Goal: Find specific page/section: Find specific page/section

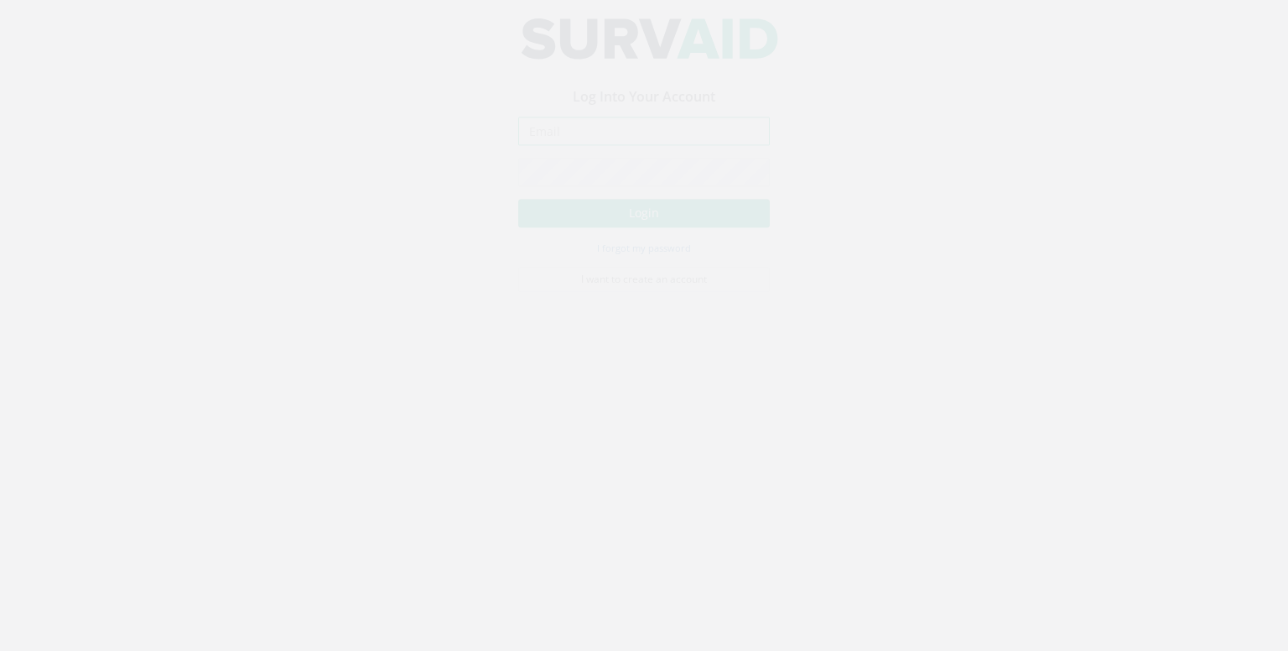
type input "[EMAIL_ADDRESS][DOMAIN_NAME]"
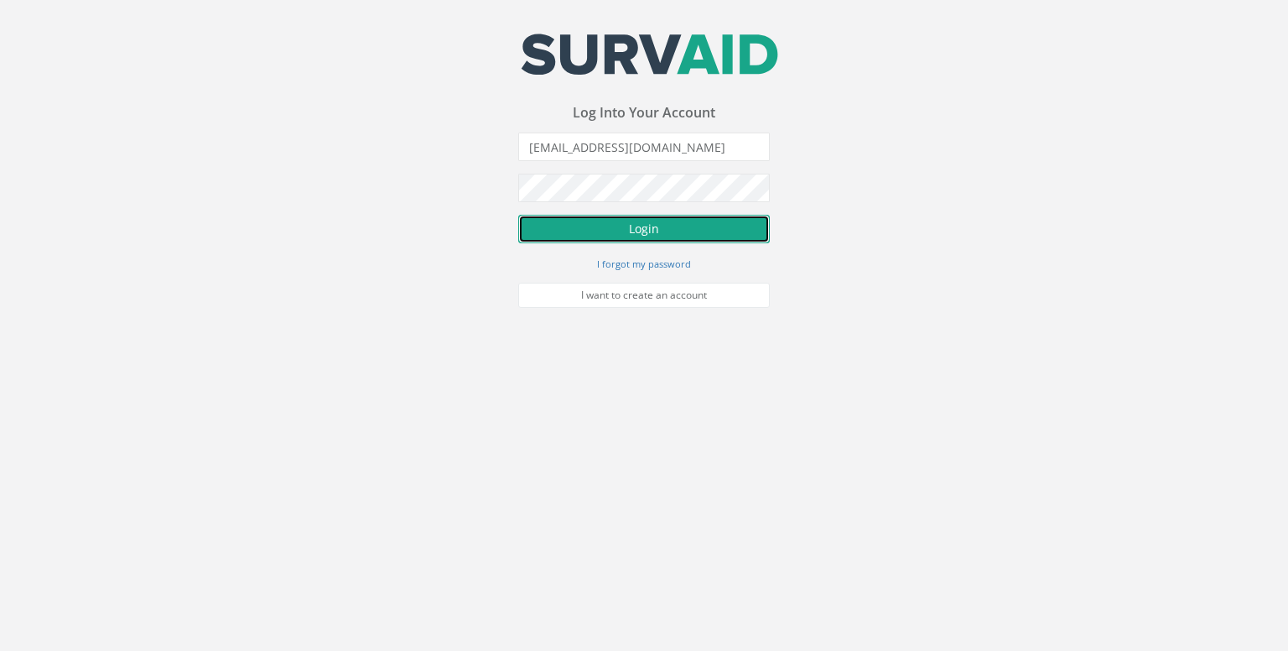
click at [683, 229] on button "Login" at bounding box center [644, 229] width 252 height 29
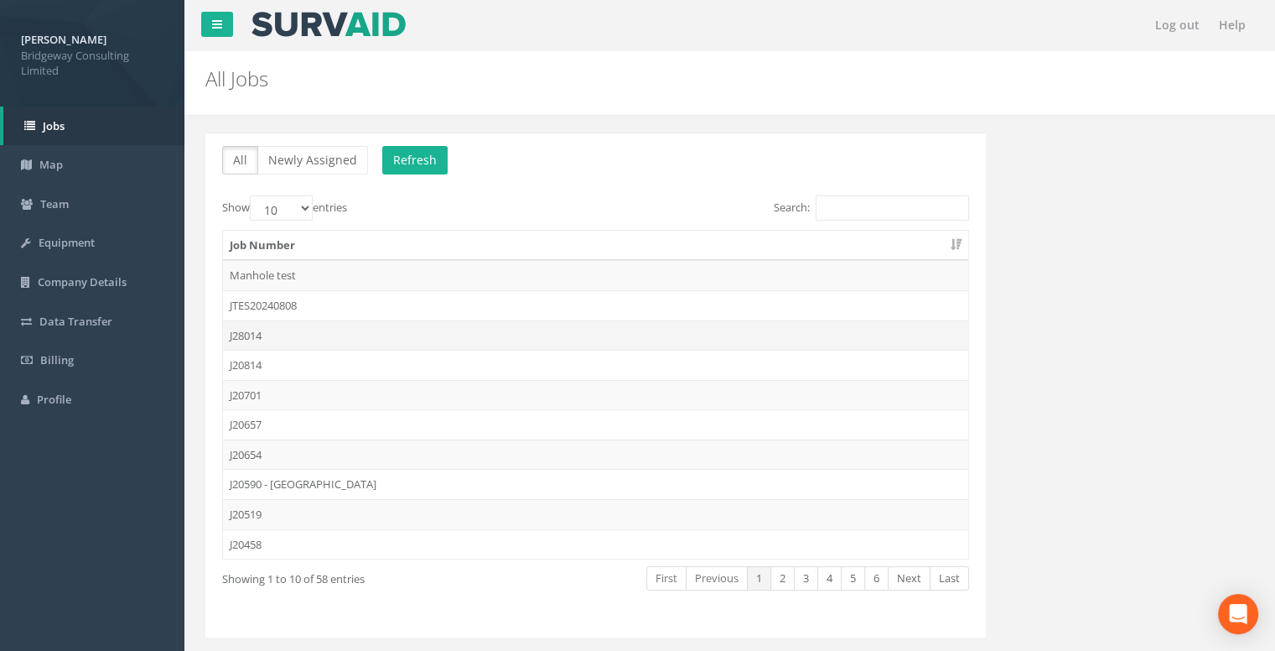
click at [347, 336] on td "J28014" at bounding box center [595, 335] width 745 height 30
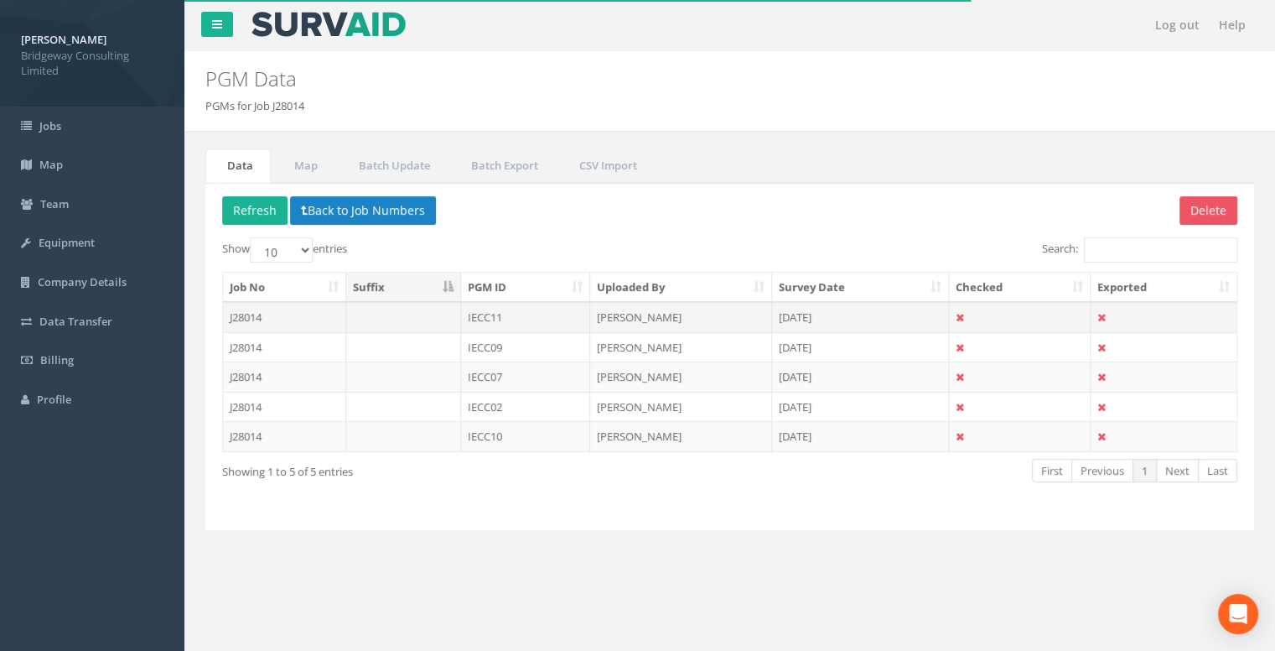
click at [698, 317] on td "[PERSON_NAME]" at bounding box center [681, 317] width 182 height 30
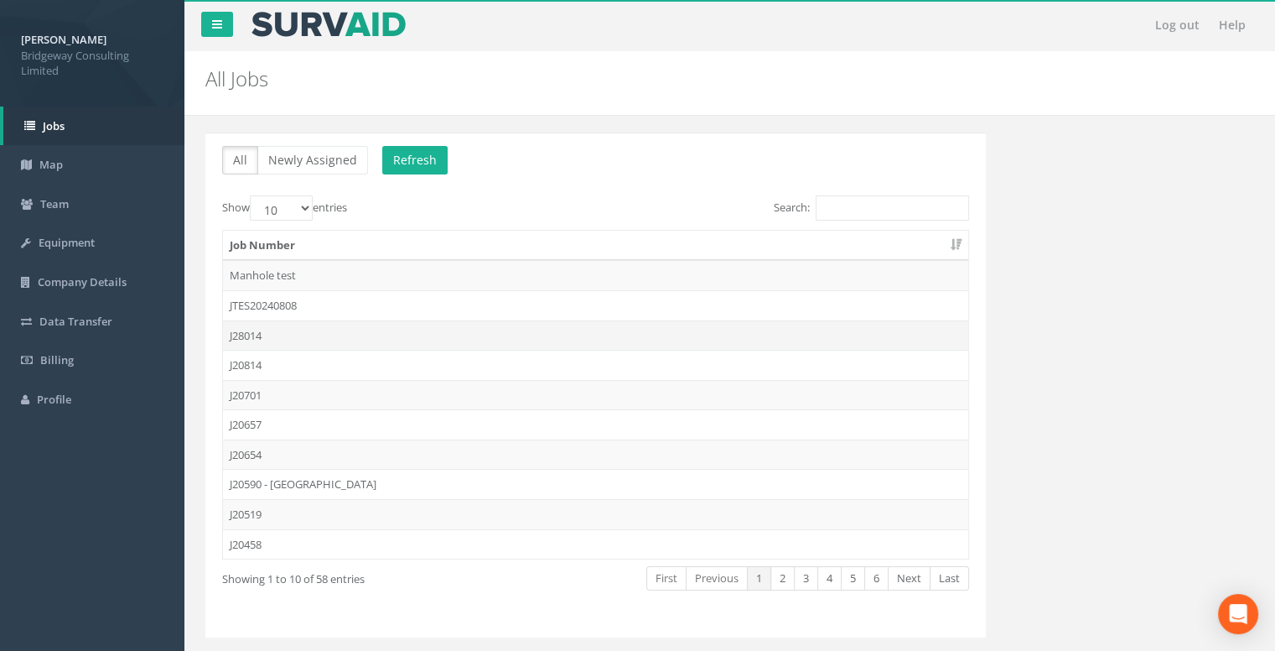
click at [416, 323] on td "J28014" at bounding box center [595, 335] width 745 height 30
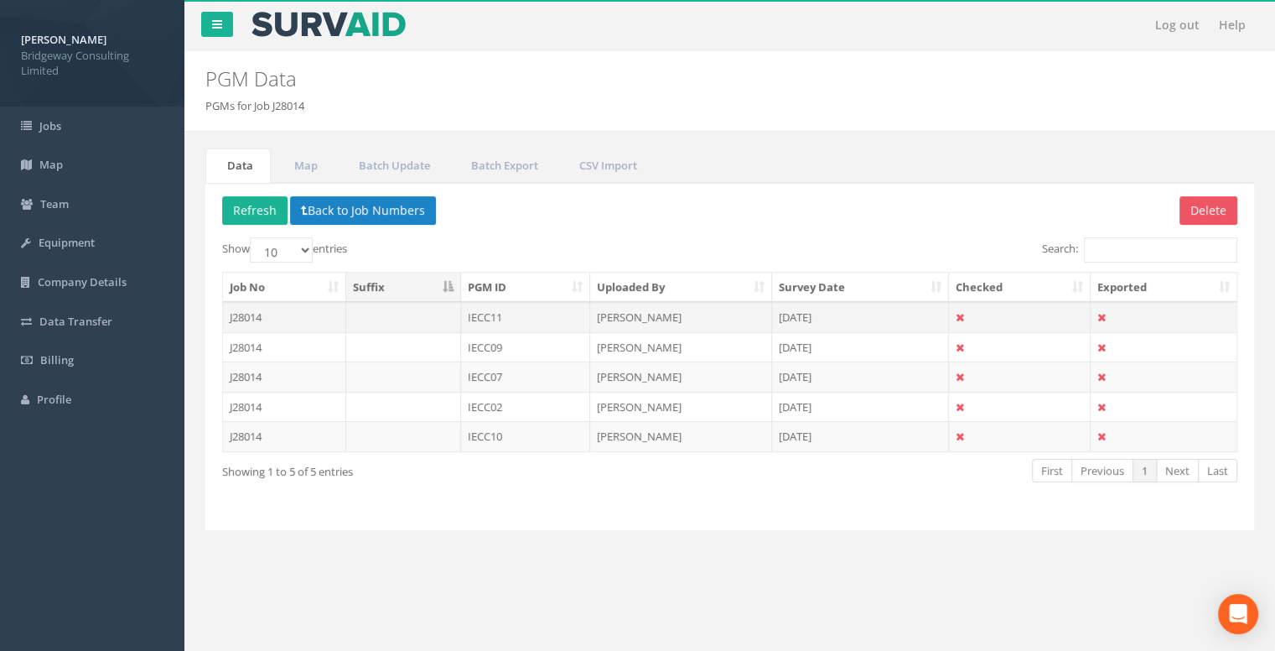
click at [434, 315] on td at bounding box center [403, 317] width 115 height 30
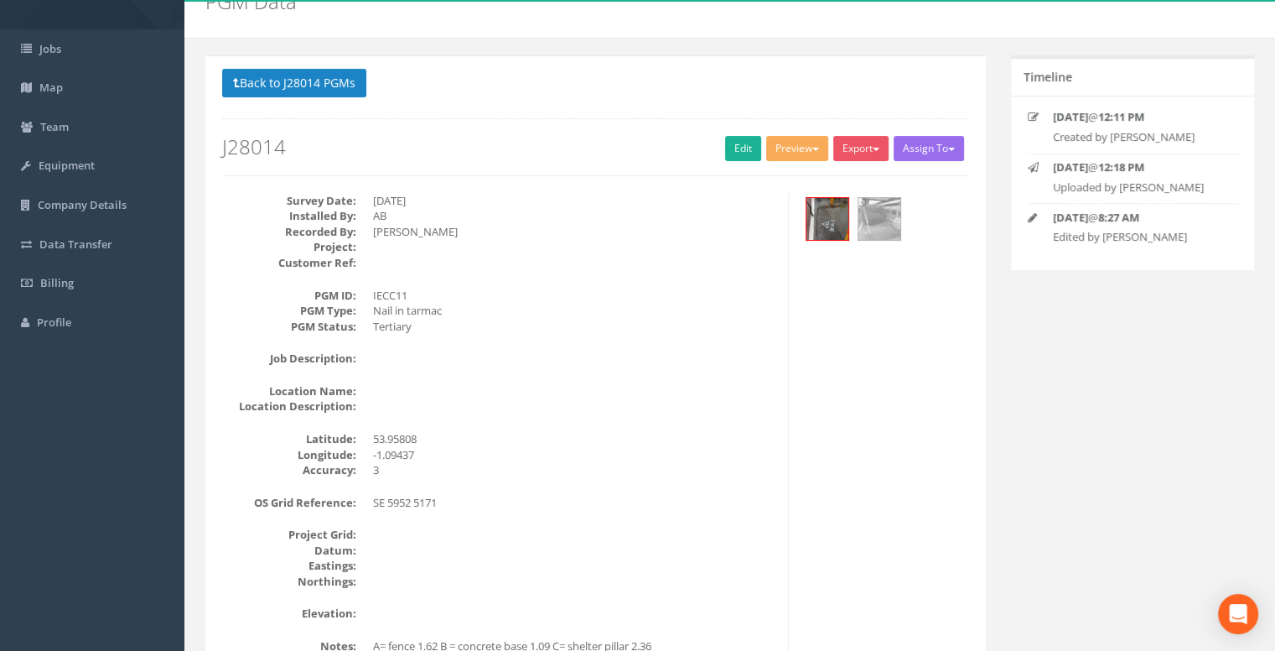
scroll to position [74, 0]
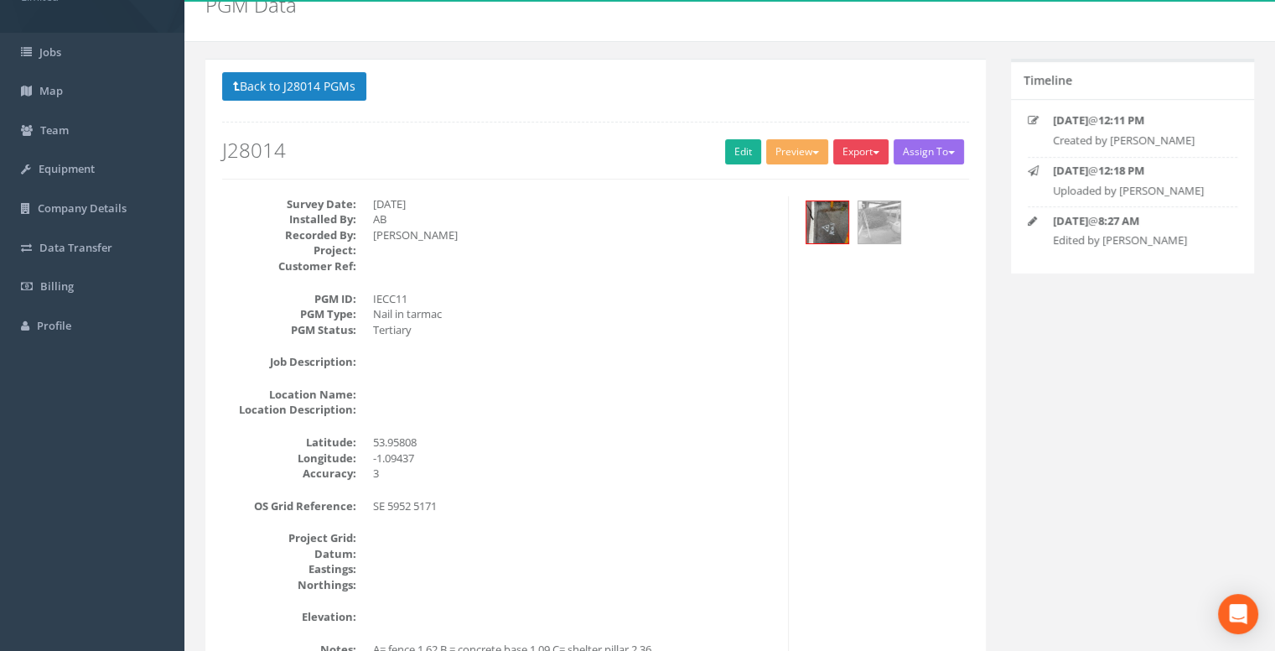
click at [848, 158] on button "Export" at bounding box center [860, 151] width 55 height 25
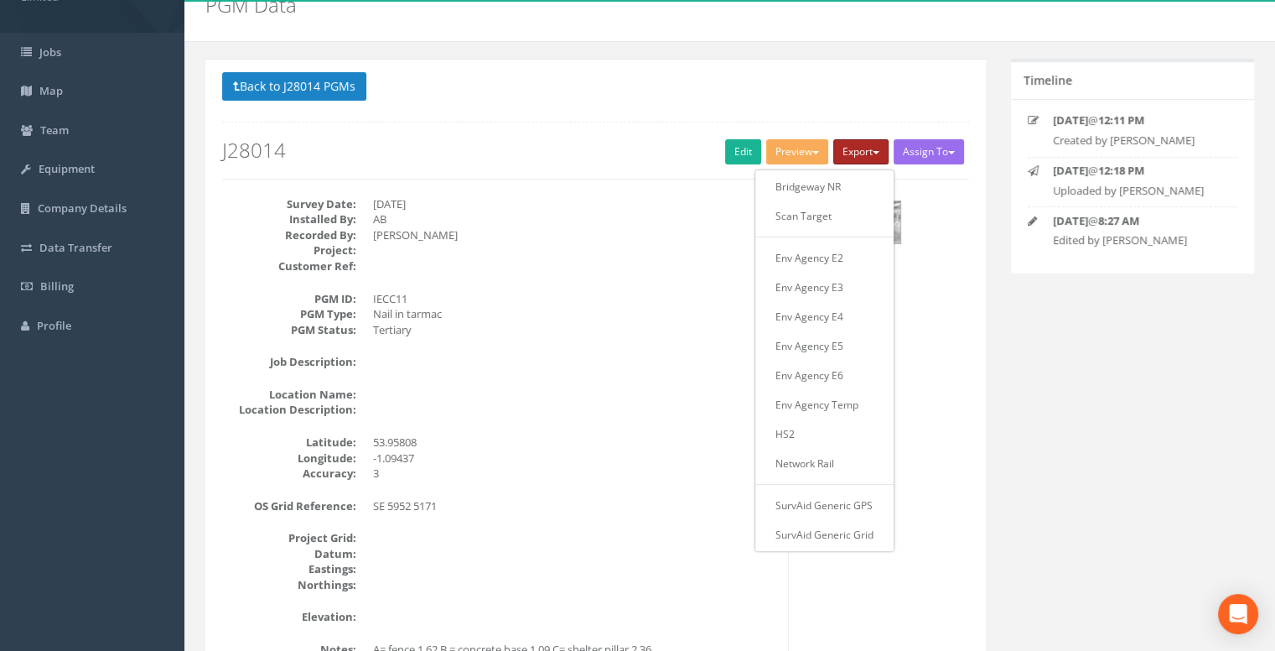
click at [864, 154] on button "Export" at bounding box center [860, 151] width 55 height 25
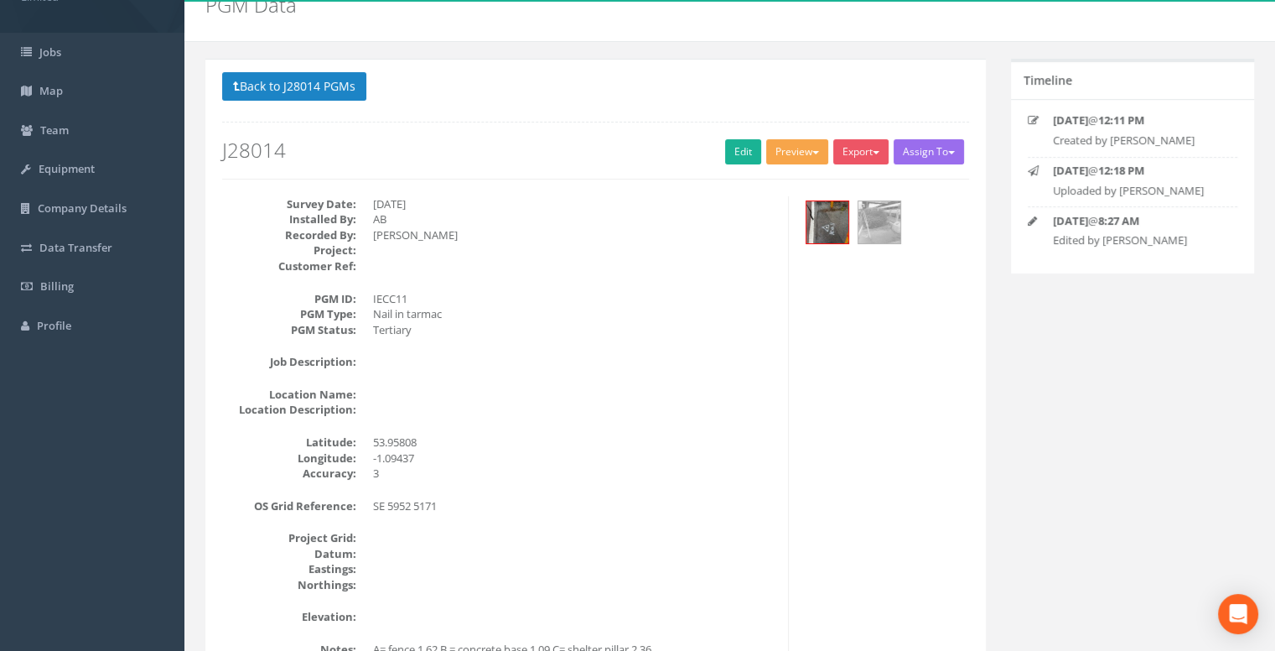
click at [812, 151] on span "button" at bounding box center [815, 152] width 7 height 3
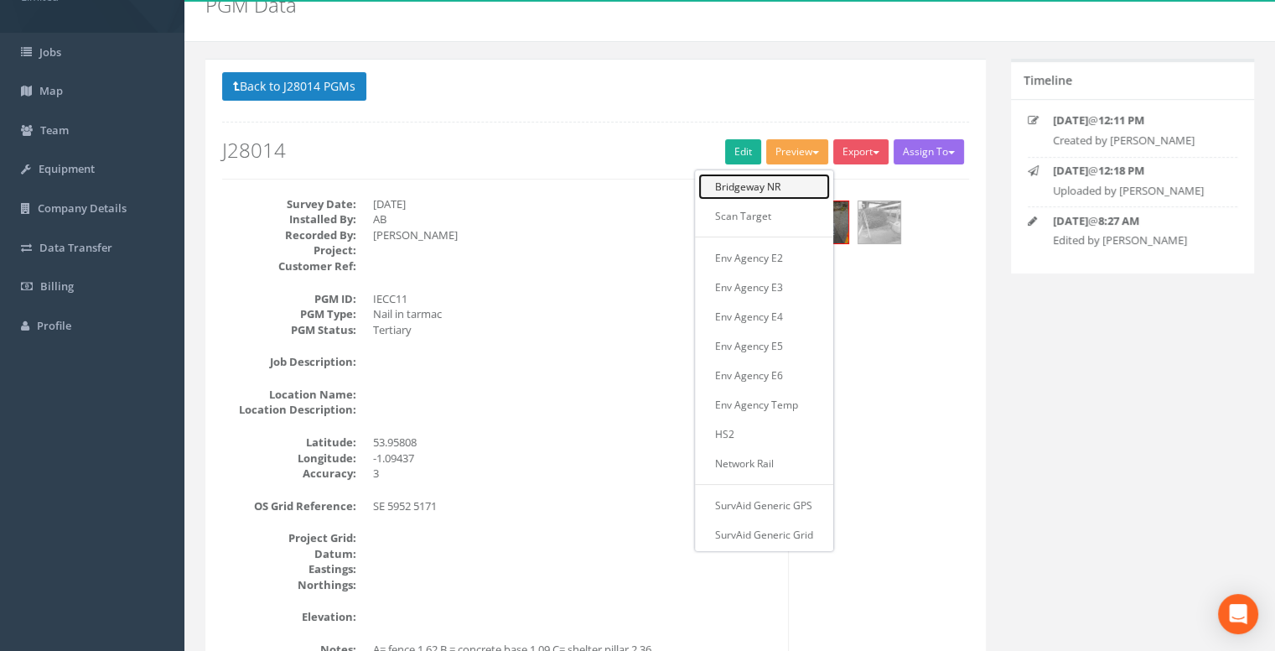
click at [779, 184] on link "Bridgeway NR" at bounding box center [764, 187] width 132 height 26
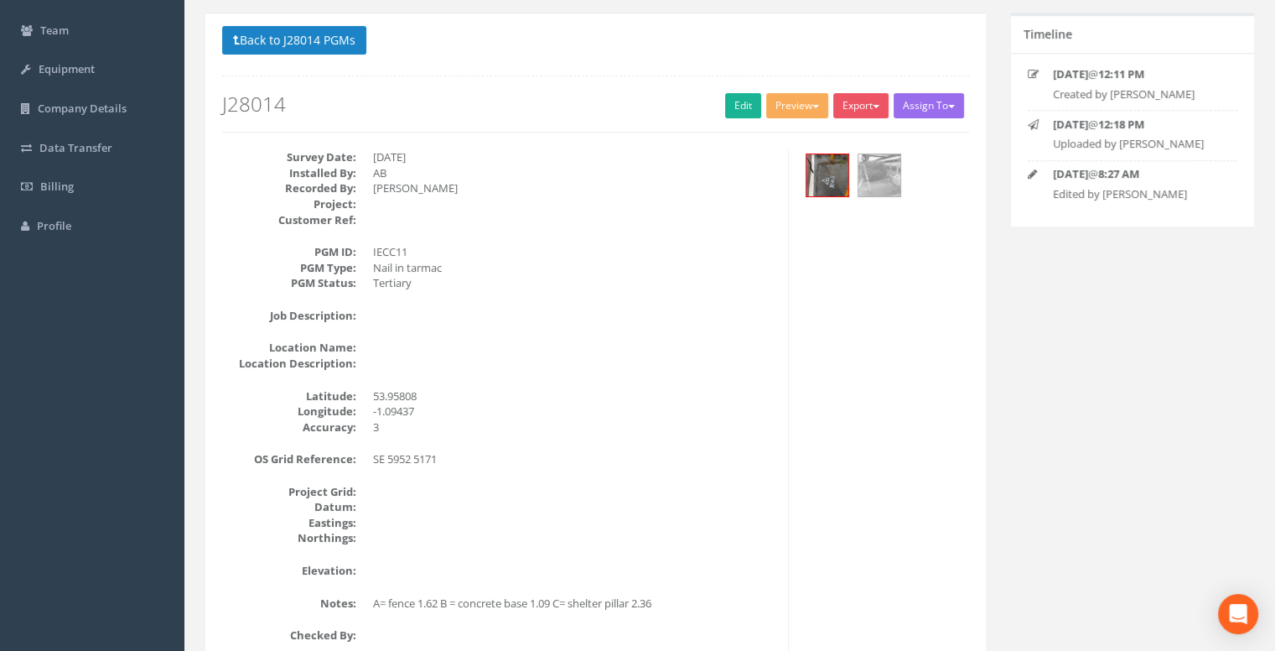
scroll to position [158, 0]
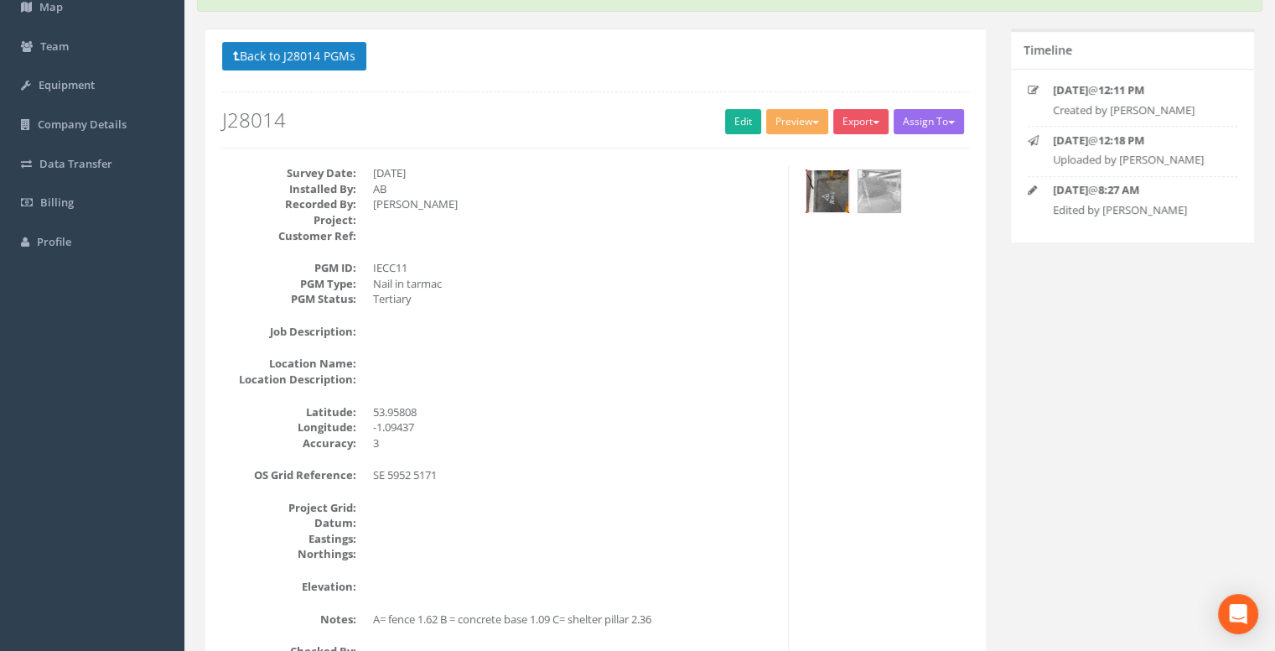
click at [835, 184] on img at bounding box center [827, 191] width 42 height 42
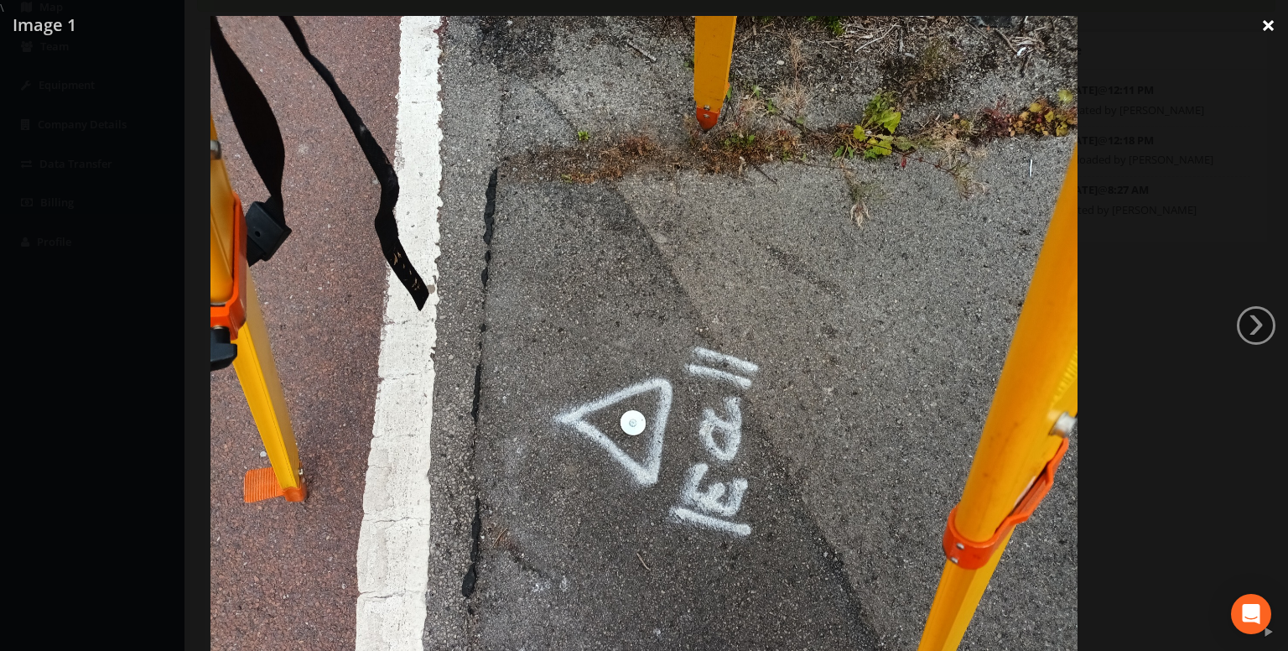
click at [1264, 27] on link "×" at bounding box center [1267, 25] width 39 height 50
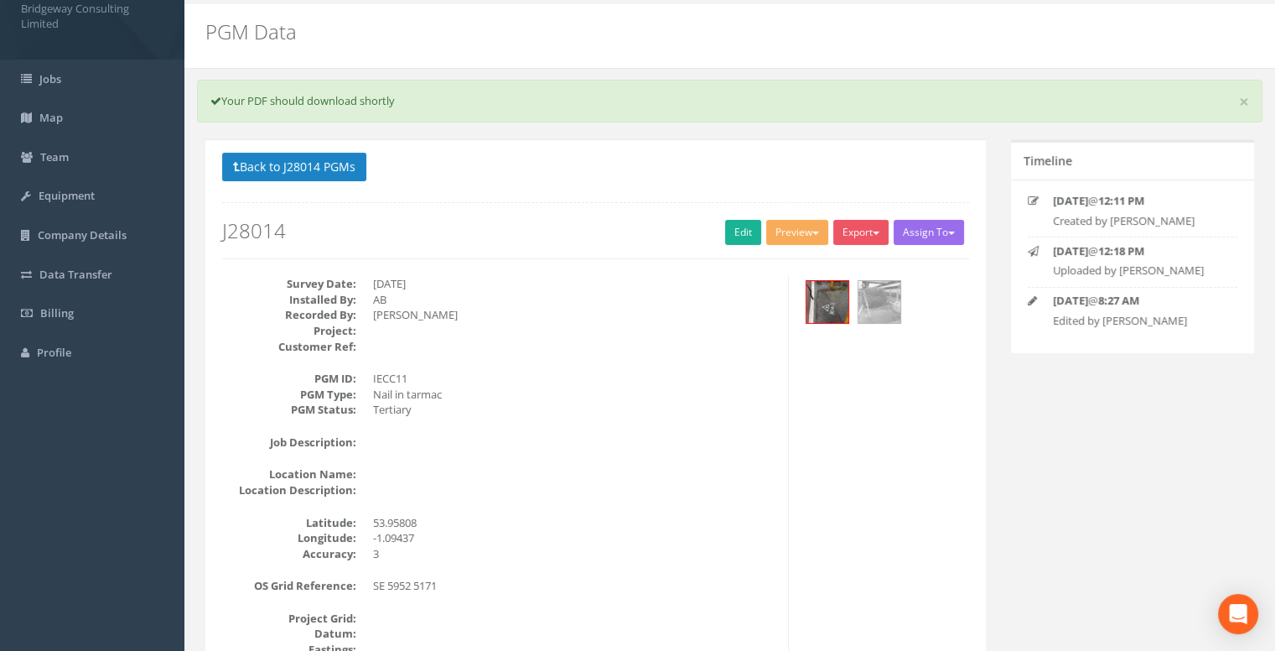
scroll to position [0, 0]
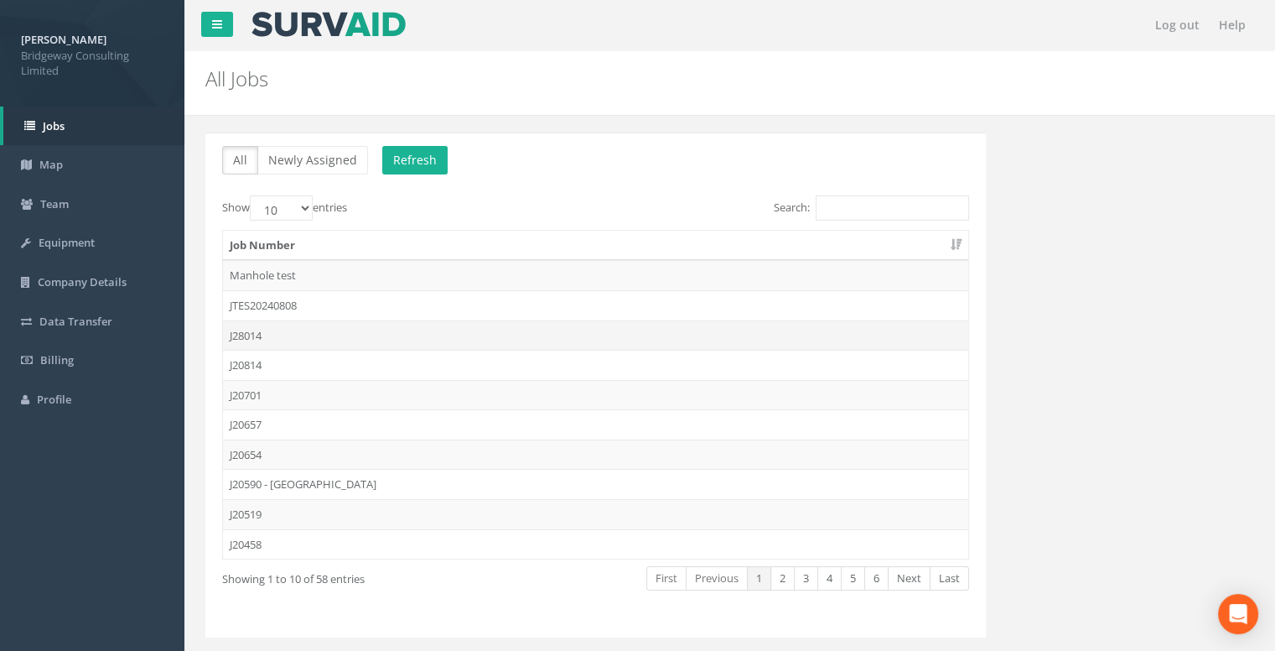
click at [268, 334] on td "J28014" at bounding box center [595, 335] width 745 height 30
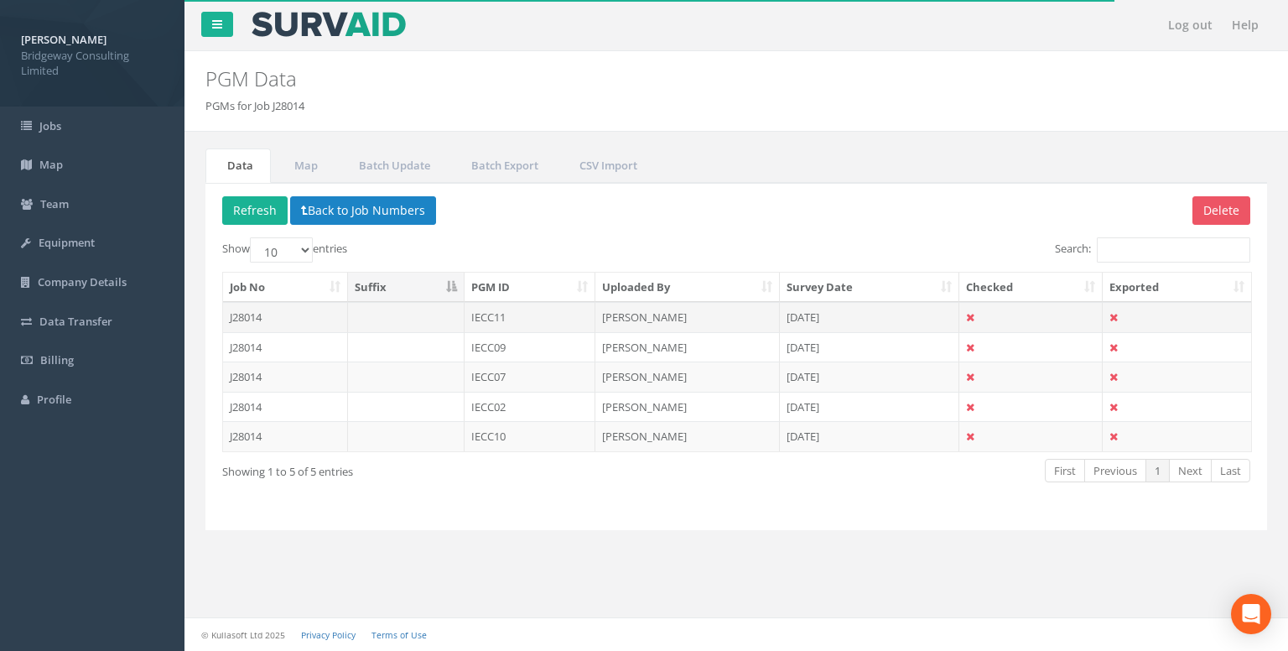
click at [508, 317] on td "IECC11" at bounding box center [530, 317] width 132 height 30
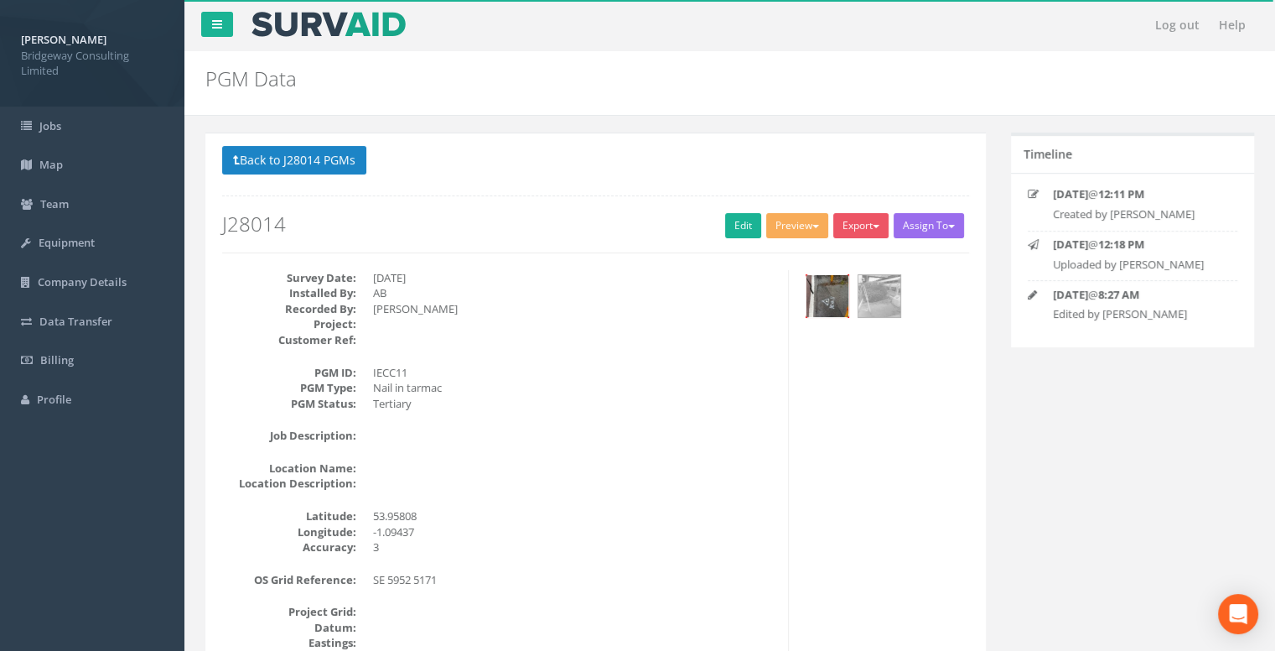
click at [838, 295] on img at bounding box center [827, 296] width 42 height 42
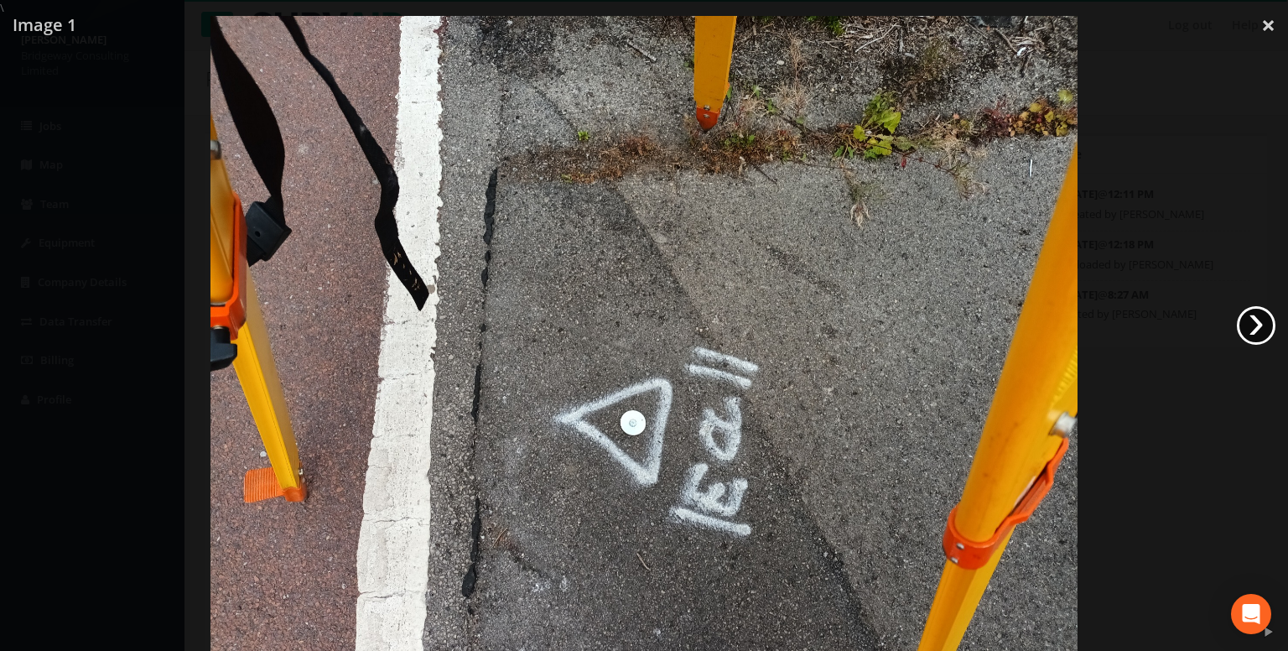
click at [1252, 324] on link "›" at bounding box center [1256, 325] width 39 height 39
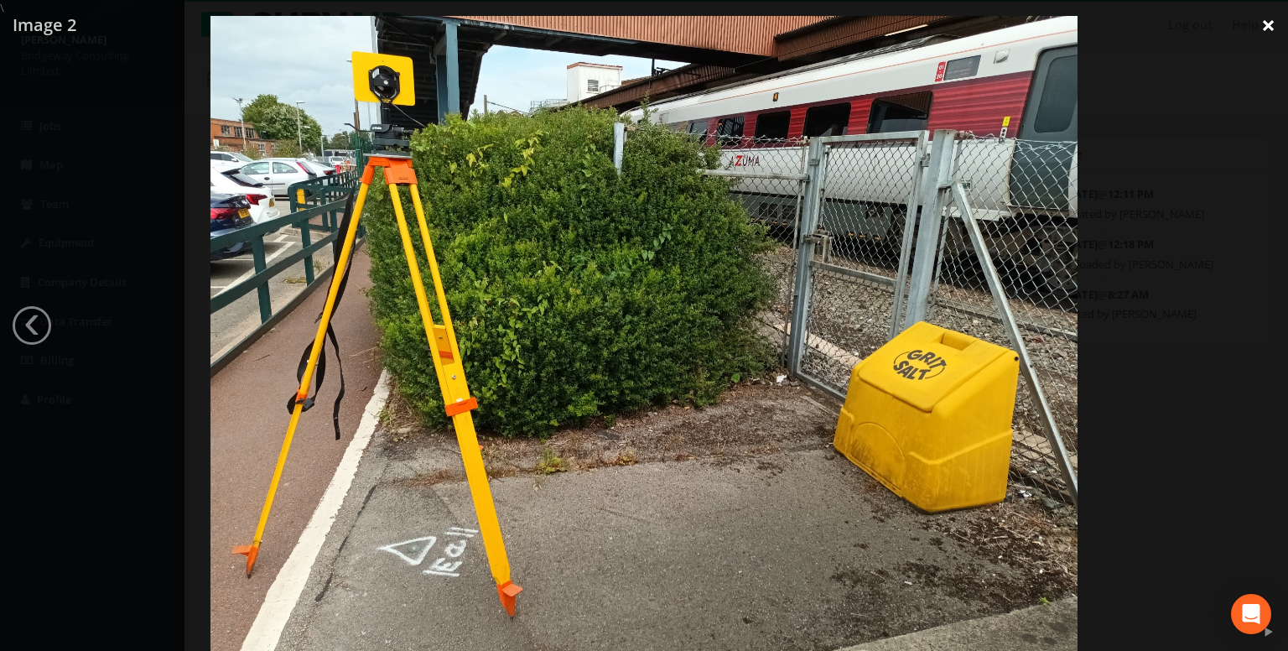
click at [1272, 23] on link "×" at bounding box center [1267, 25] width 39 height 50
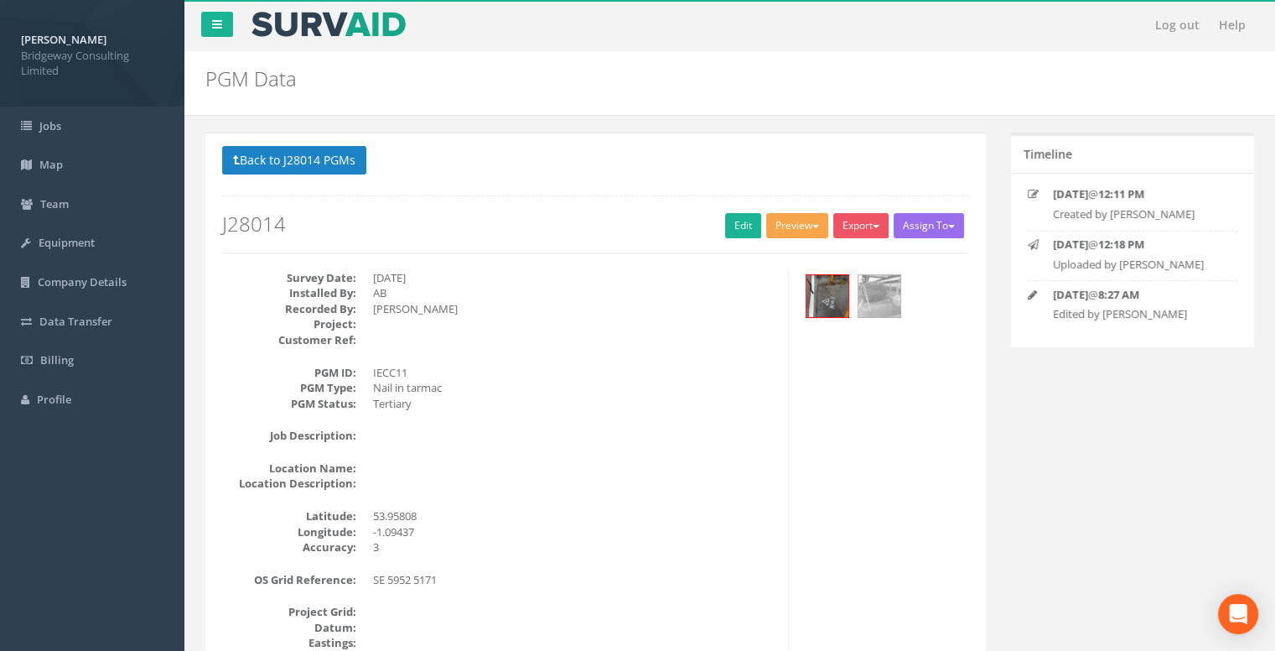
click at [811, 230] on button "Preview" at bounding box center [797, 225] width 62 height 25
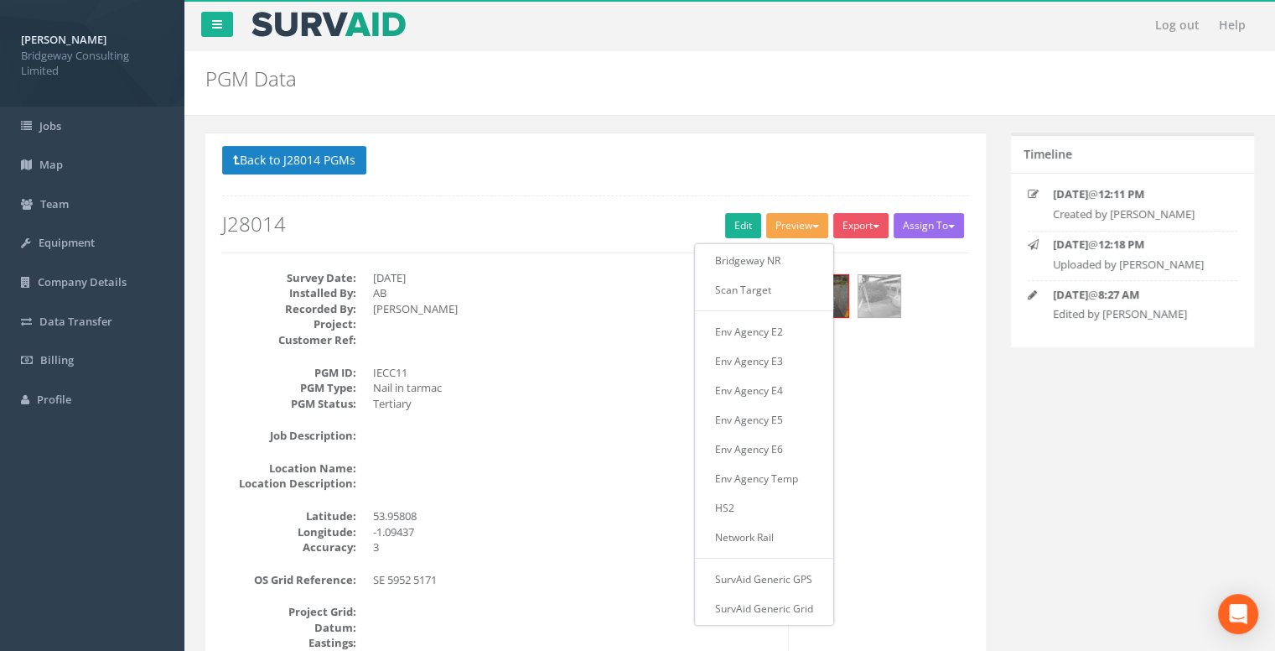
click at [663, 155] on p "Back to J28014 PGMs Back to Map" at bounding box center [595, 162] width 747 height 33
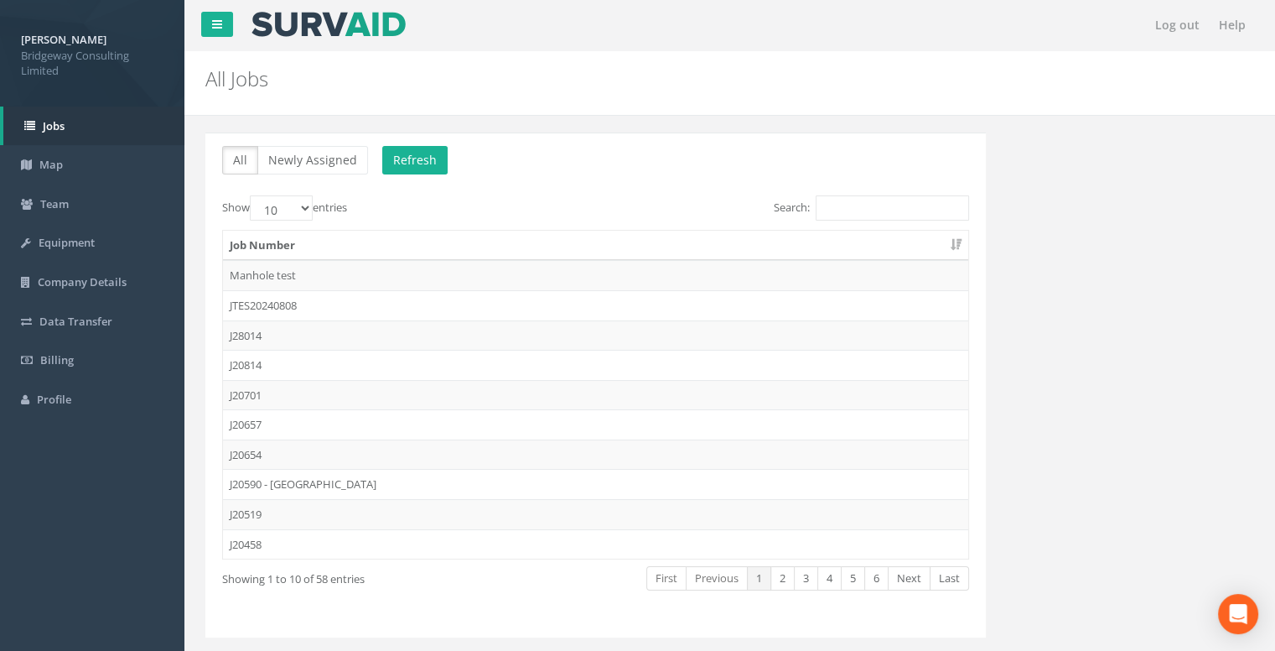
click at [324, 359] on td "J20814" at bounding box center [595, 365] width 745 height 30
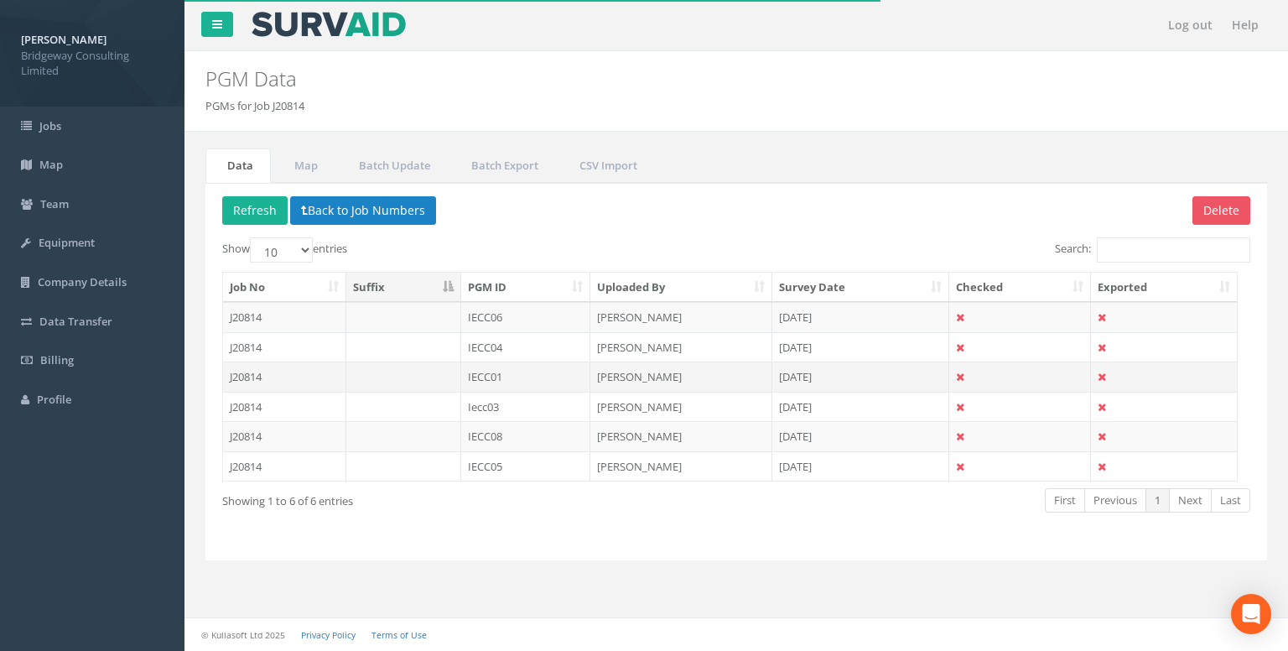
click at [516, 371] on td "IECC01" at bounding box center [526, 376] width 130 height 30
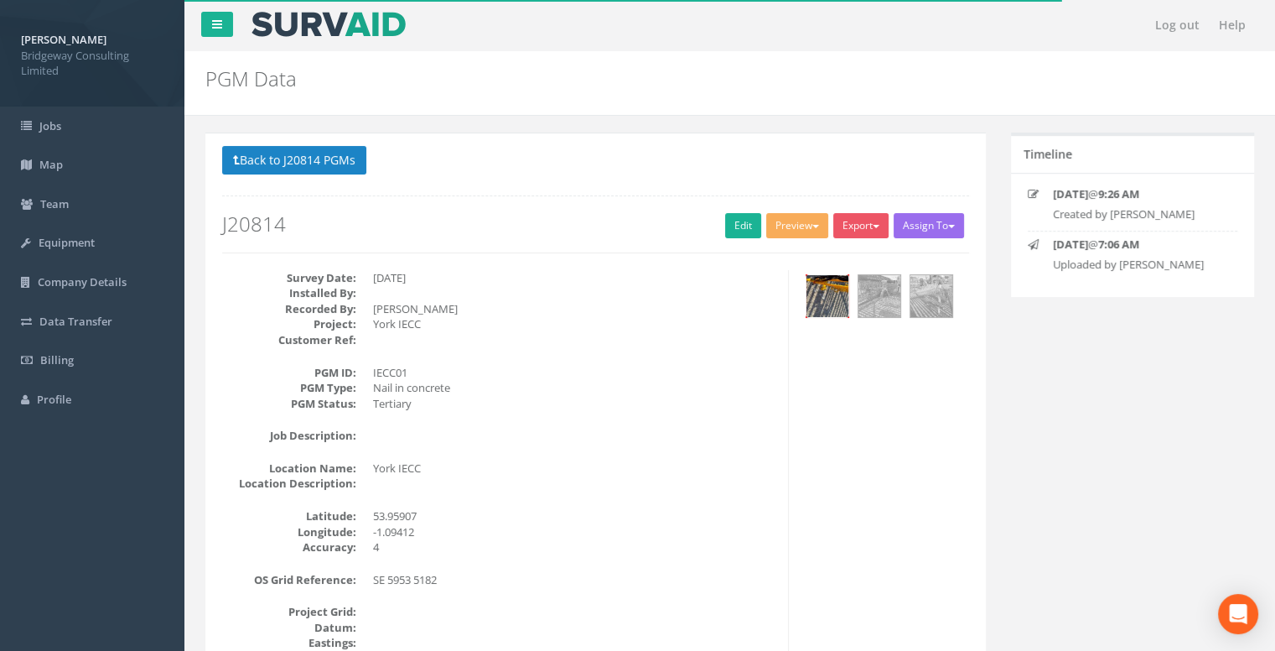
click at [822, 288] on img at bounding box center [827, 296] width 42 height 42
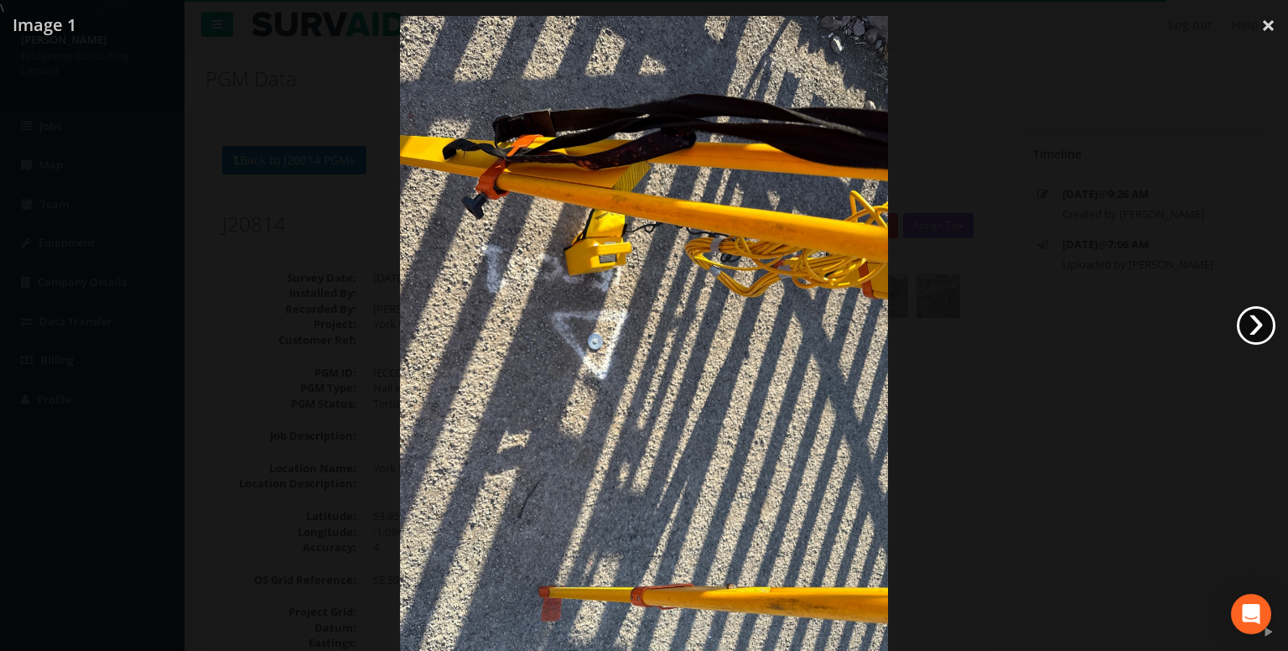
click at [1251, 322] on link "›" at bounding box center [1256, 325] width 39 height 39
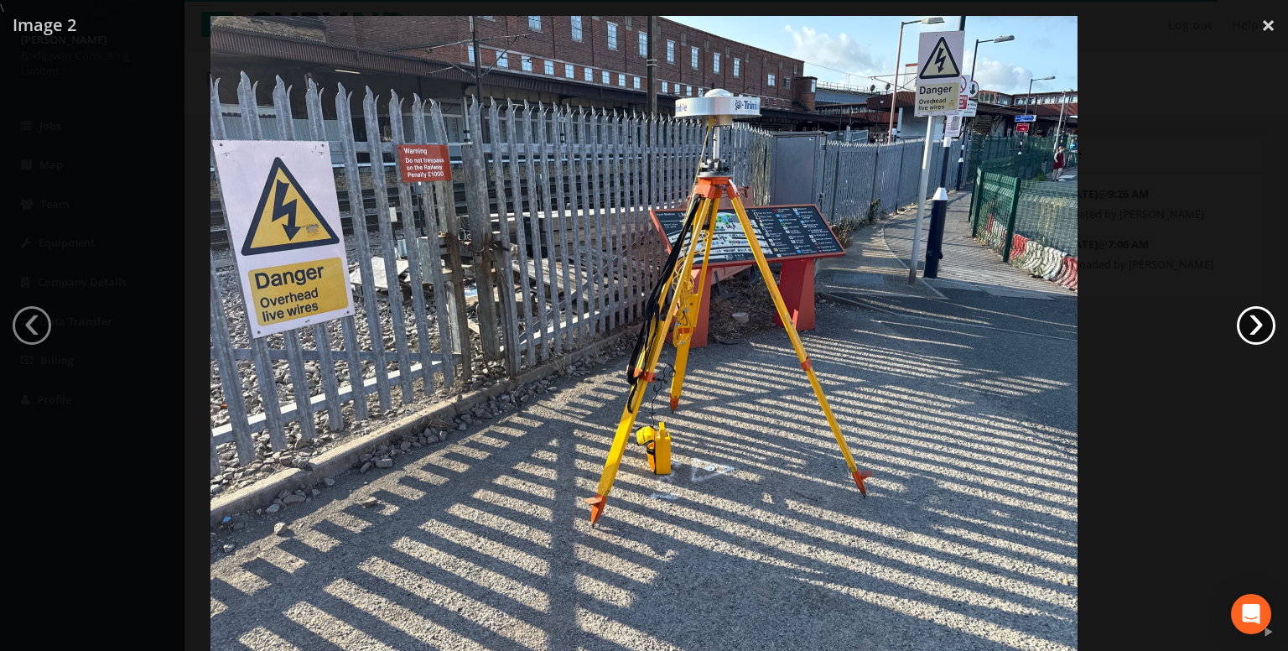
click at [1251, 321] on link "›" at bounding box center [1256, 325] width 39 height 39
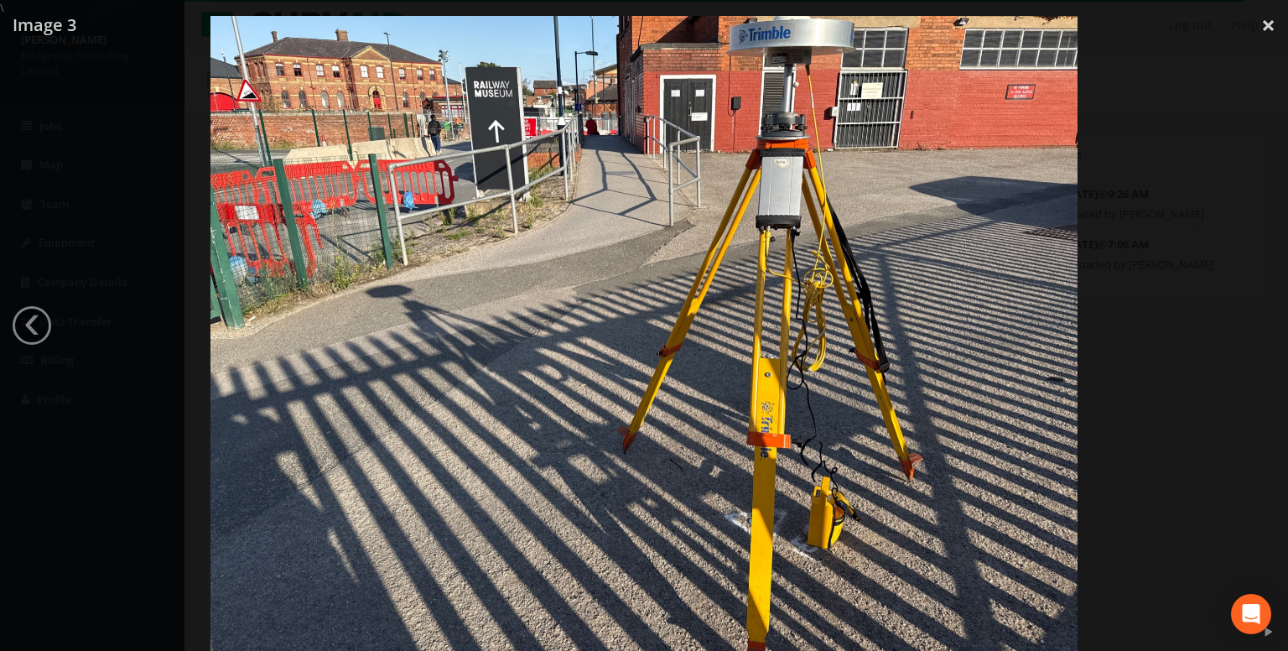
click at [1250, 321] on div at bounding box center [644, 341] width 1288 height 651
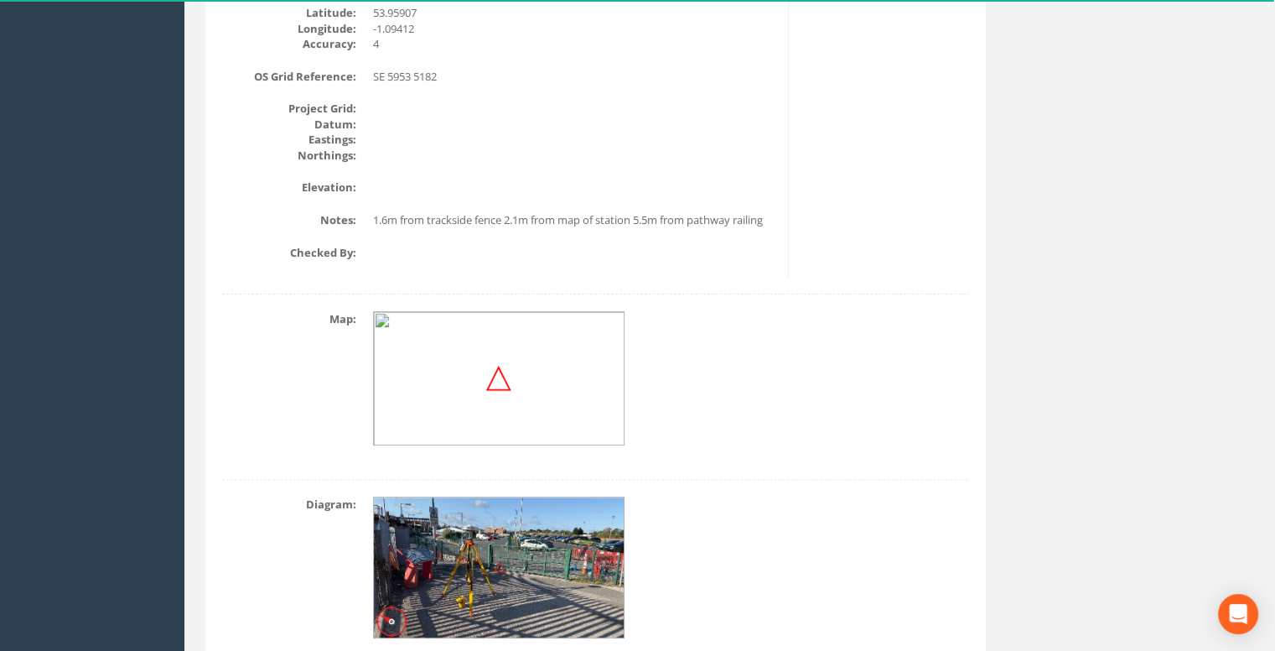
scroll to position [577, 0]
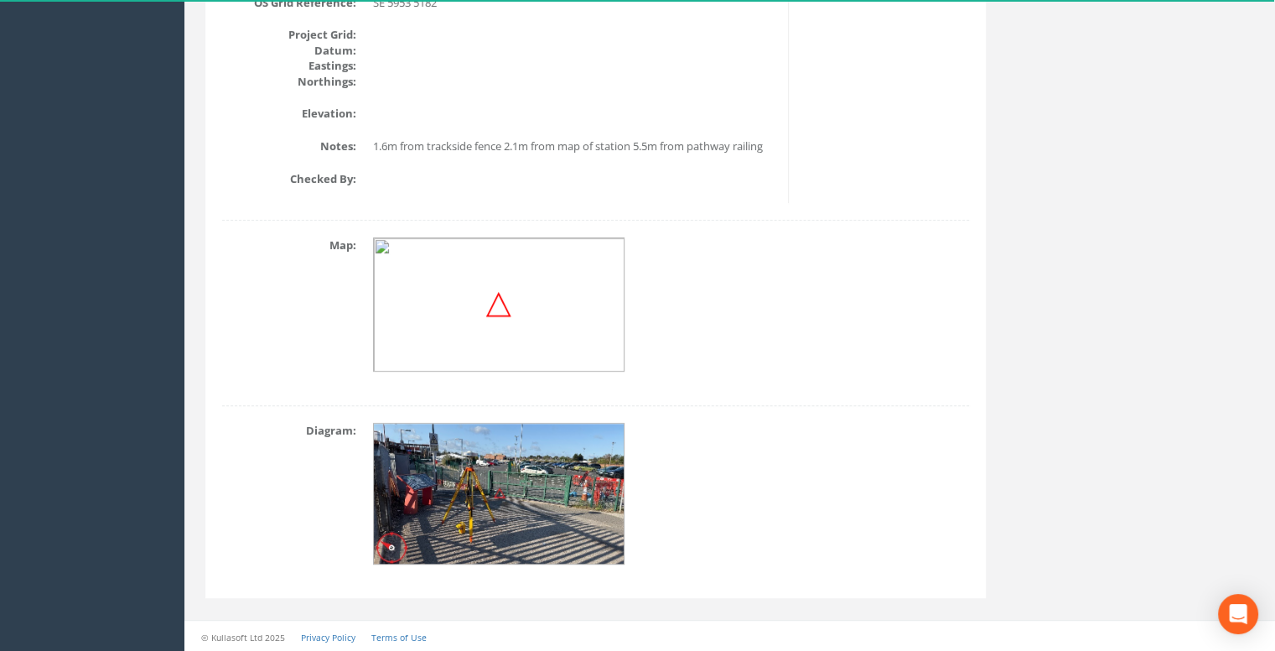
click at [526, 475] on img at bounding box center [500, 494] width 252 height 142
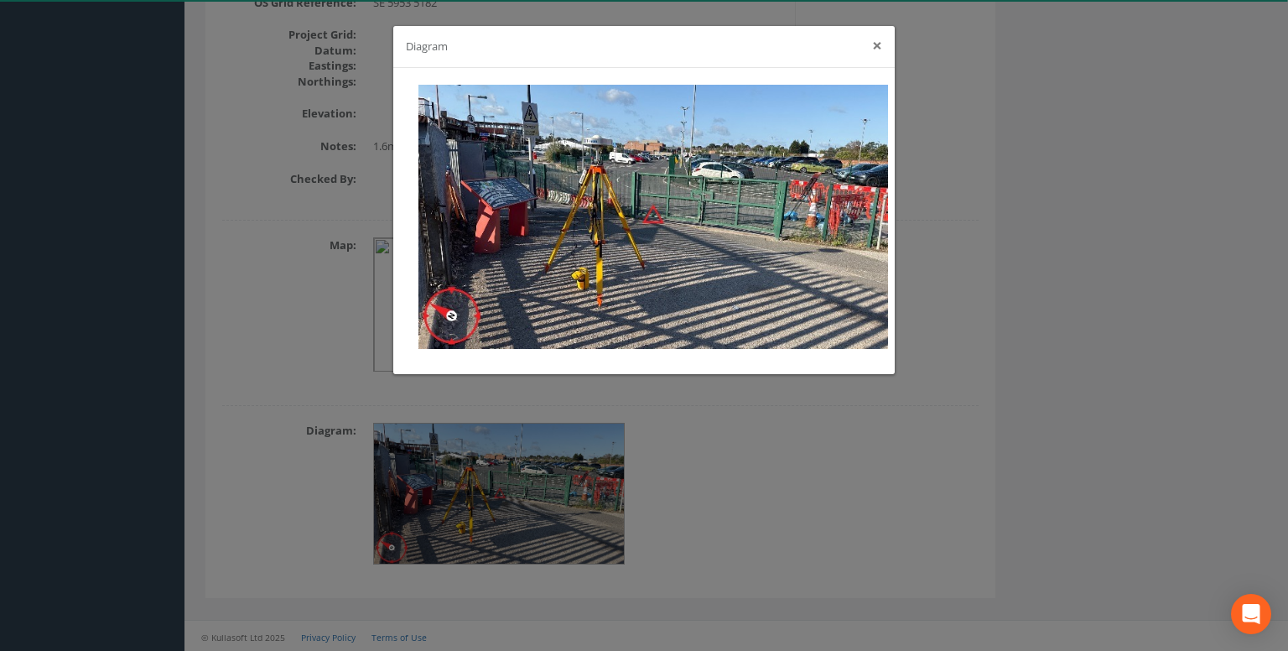
click at [880, 46] on button "×" at bounding box center [877, 46] width 10 height 18
